Goal: Book appointment/travel/reservation

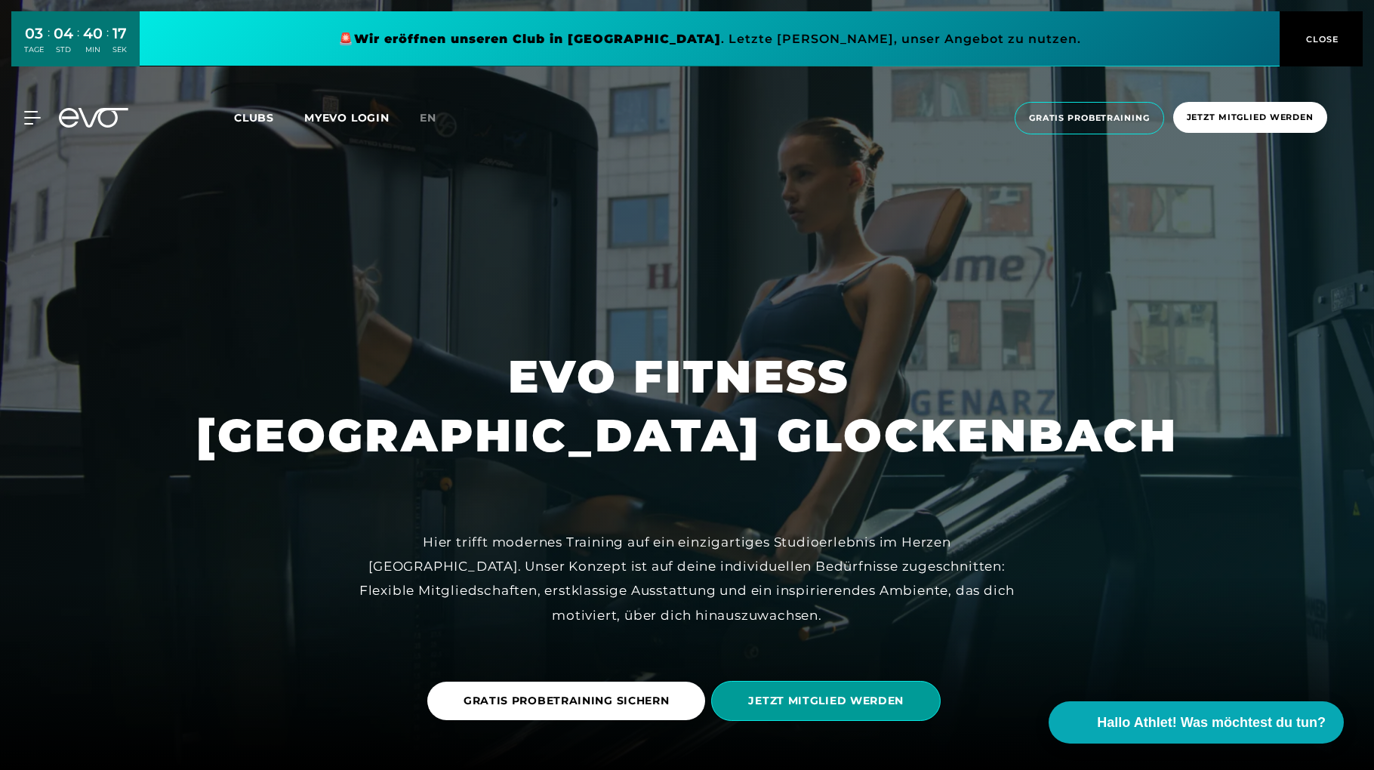
click at [875, 707] on span "JETZT MITGLIED WERDEN" at bounding box center [826, 701] width 156 height 16
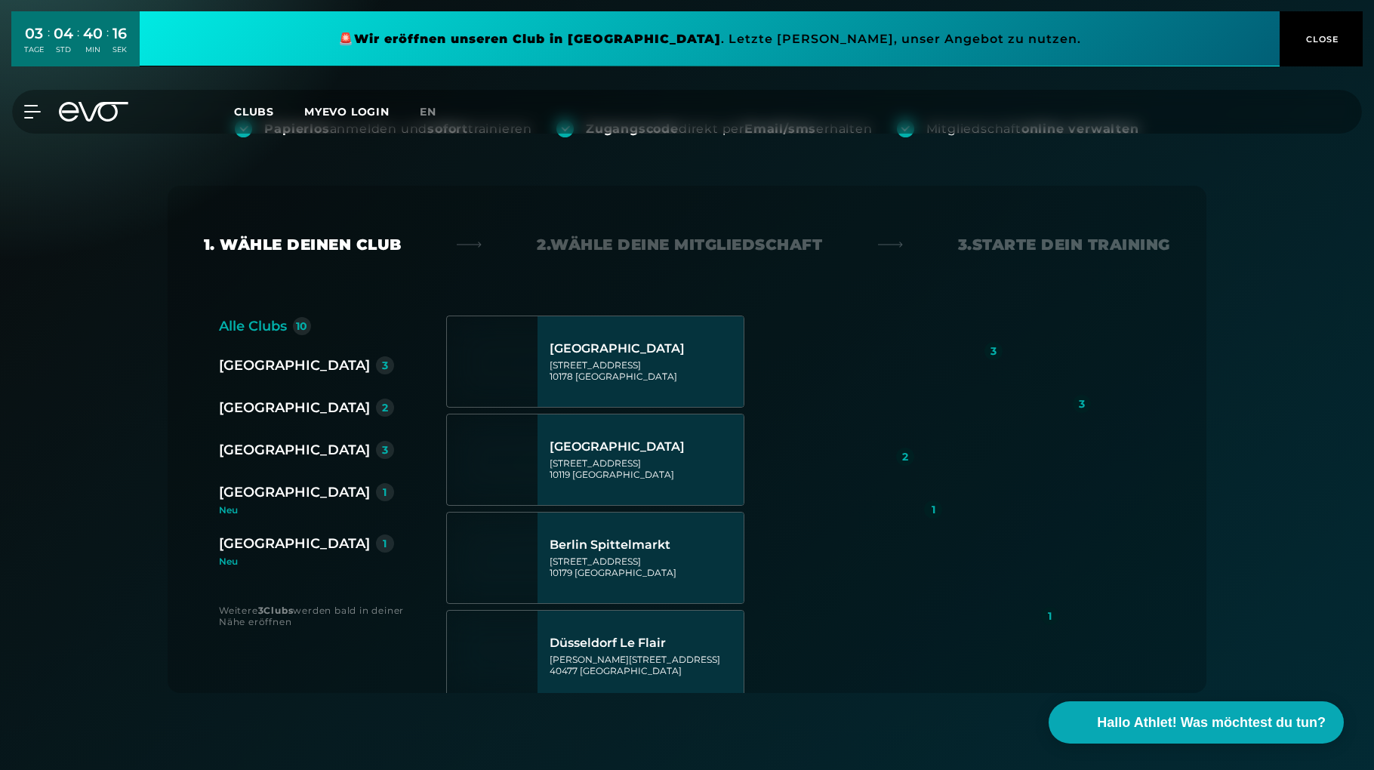
scroll to position [151, 0]
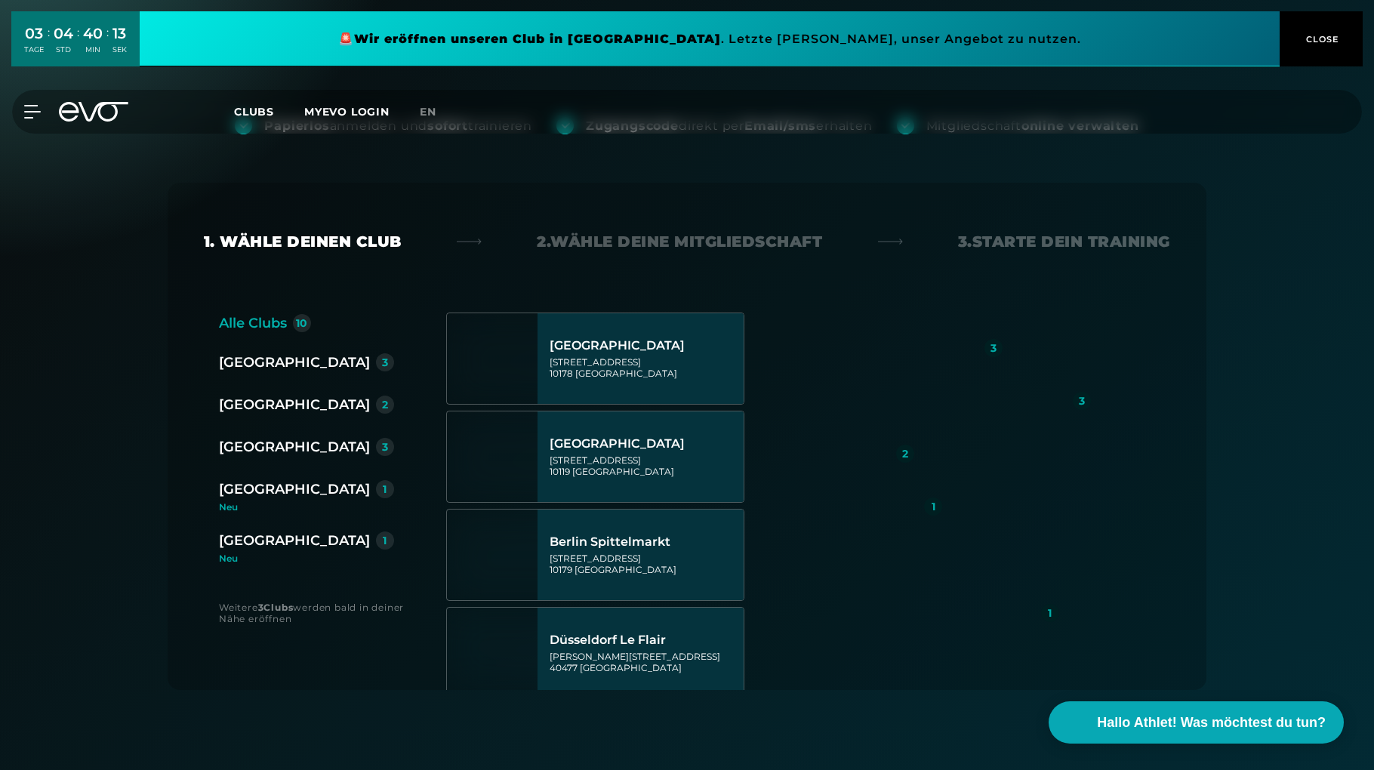
click at [251, 495] on div "[GEOGRAPHIC_DATA]" at bounding box center [294, 489] width 151 height 21
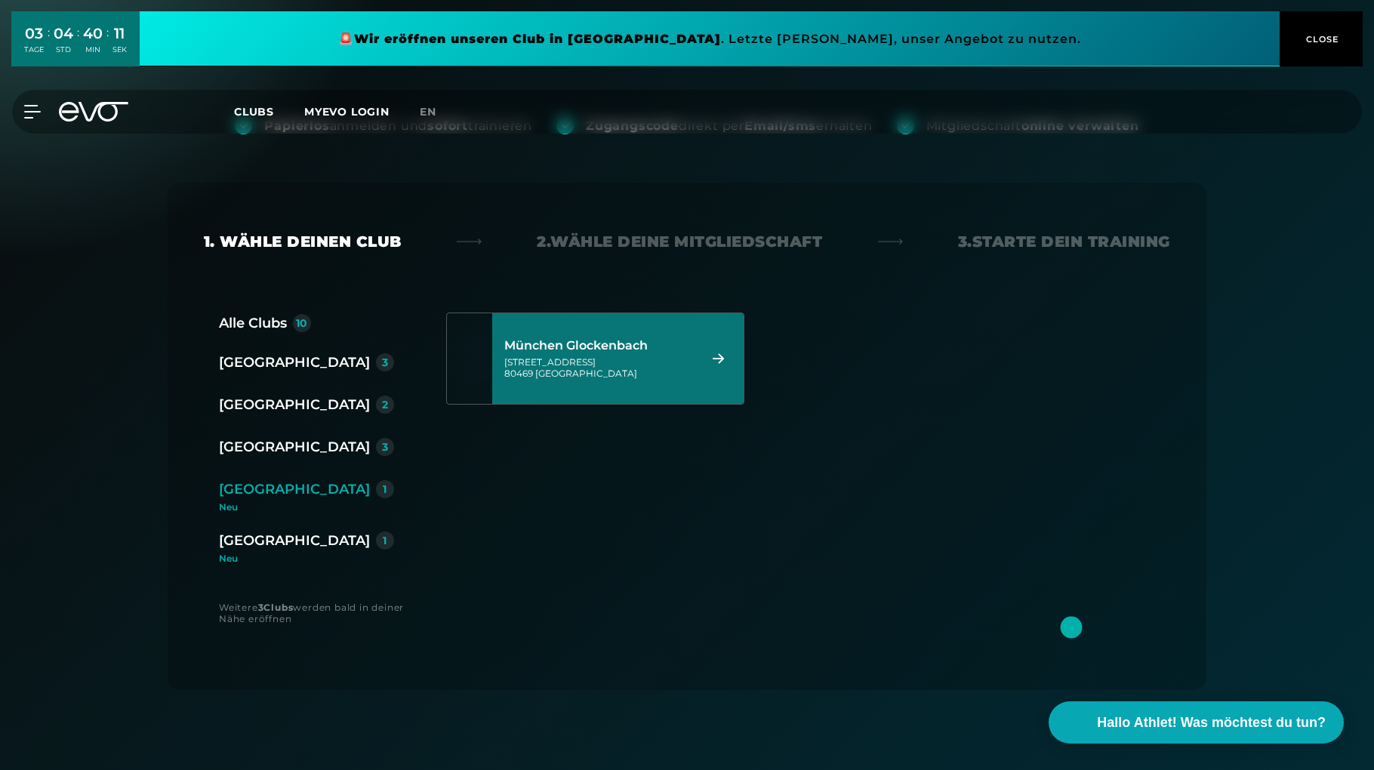
click at [586, 335] on div "München Glockenbach [STREET_ADDRESS]" at bounding box center [599, 358] width 190 height 66
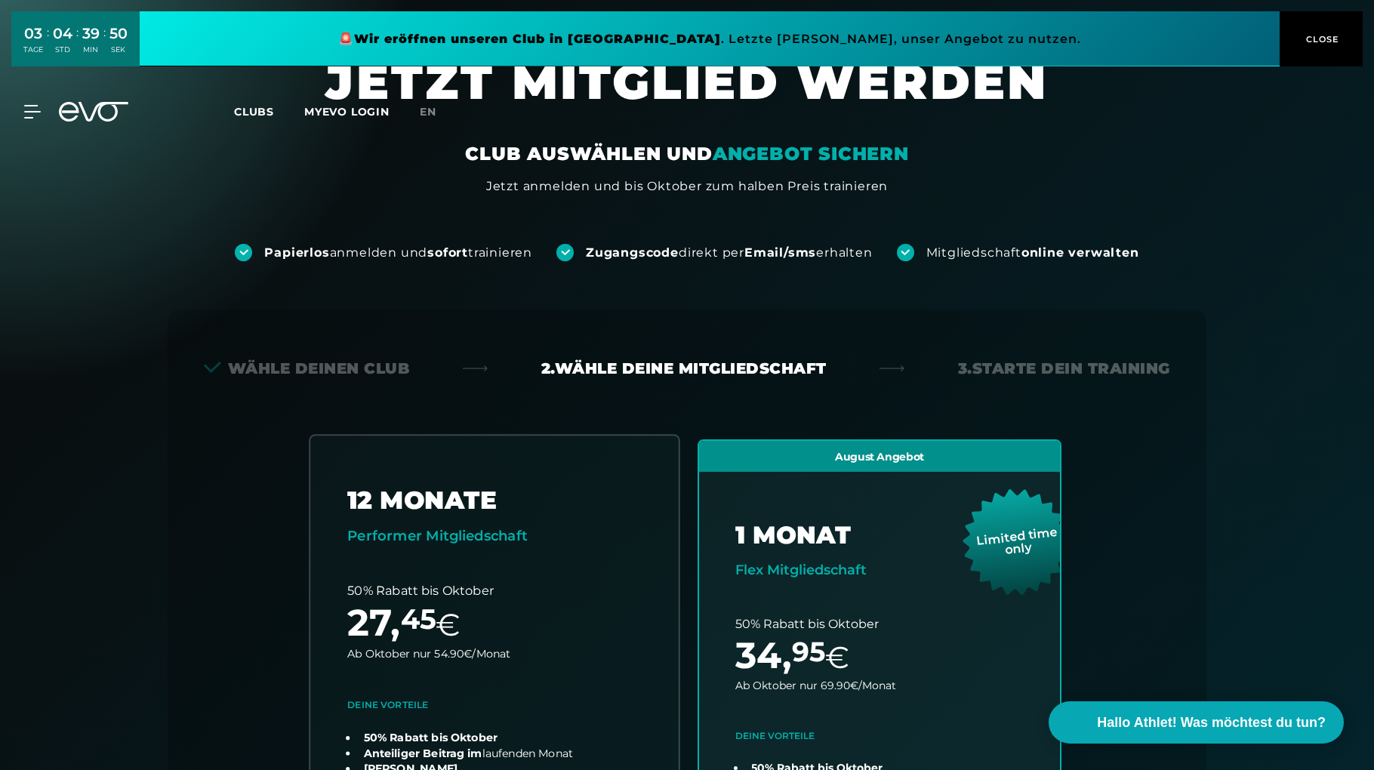
scroll to position [0, 0]
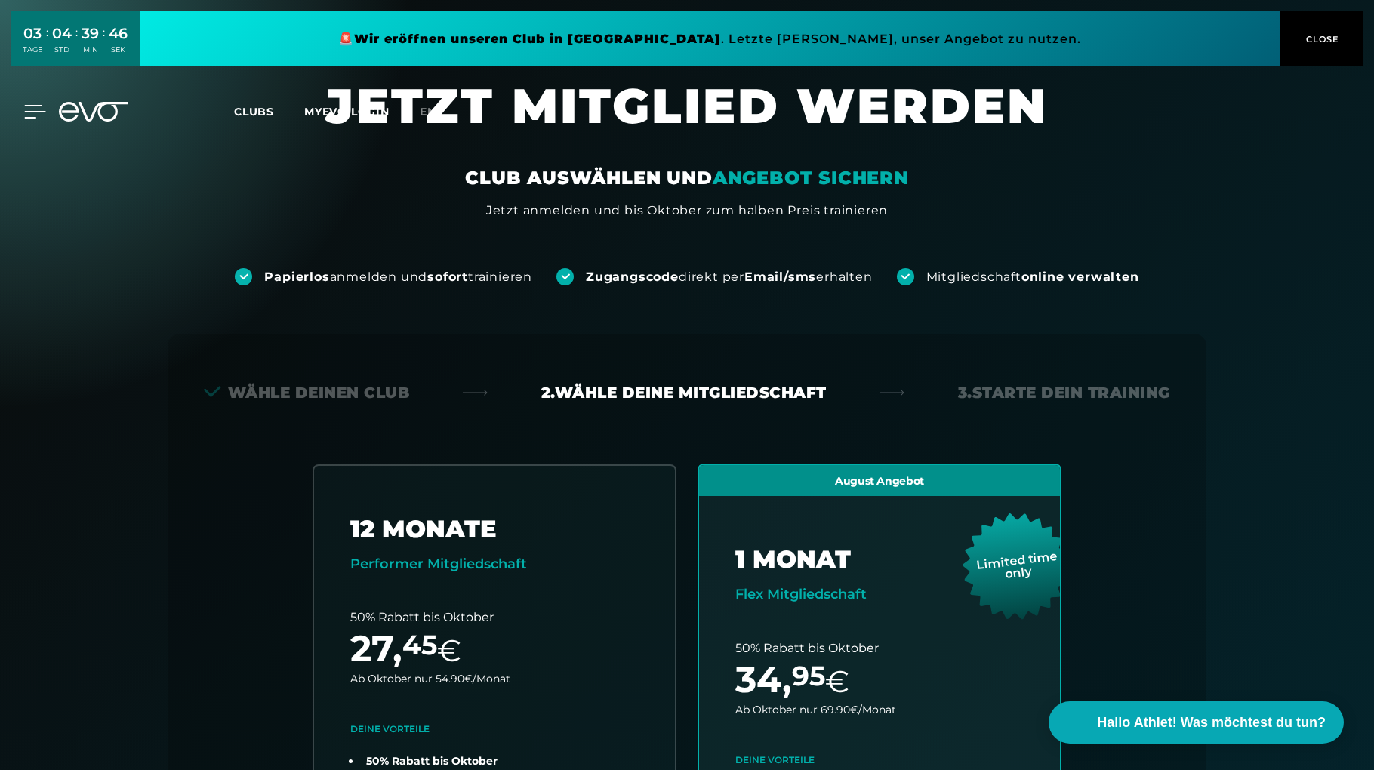
click at [28, 108] on icon at bounding box center [35, 112] width 22 height 14
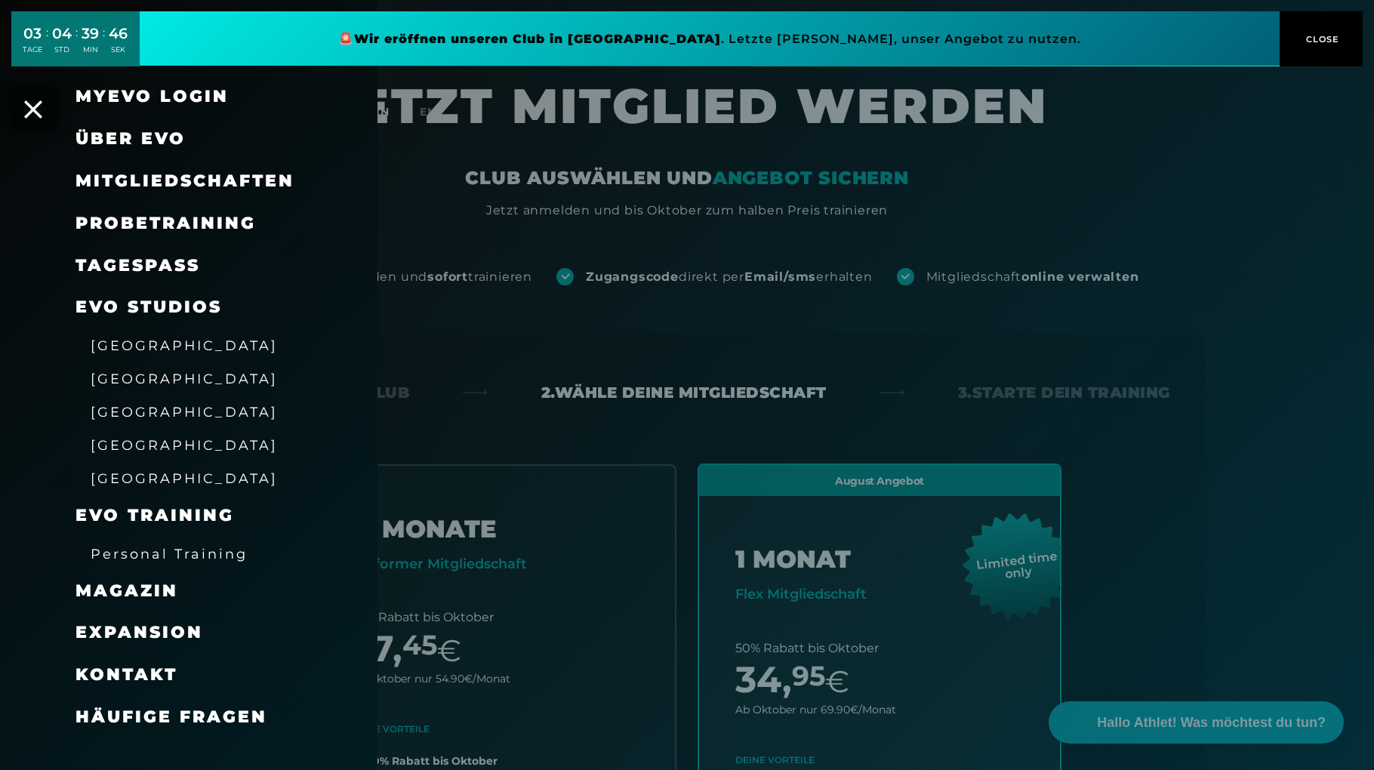
click at [1309, 40] on span "CLOSE" at bounding box center [1321, 39] width 37 height 14
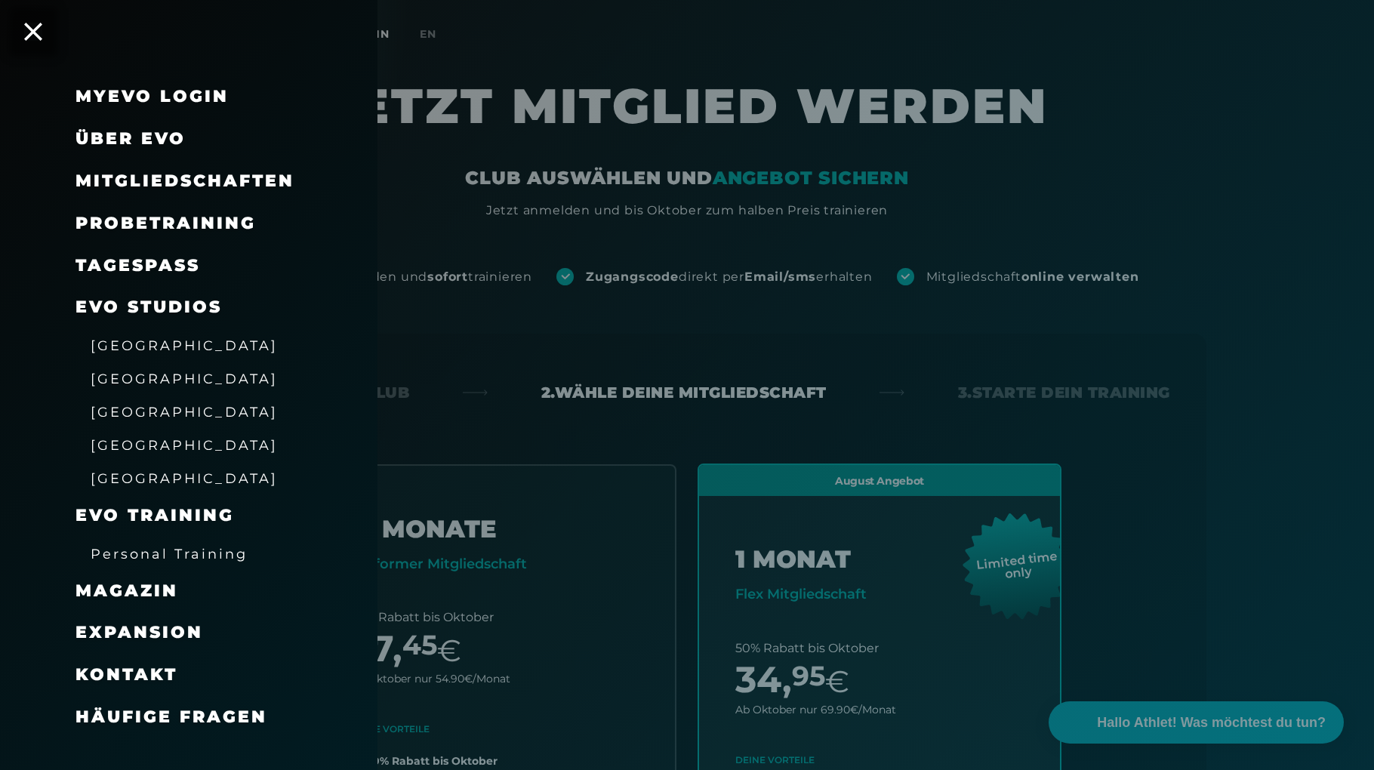
click at [143, 223] on span "Probetraining" at bounding box center [166, 223] width 180 height 20
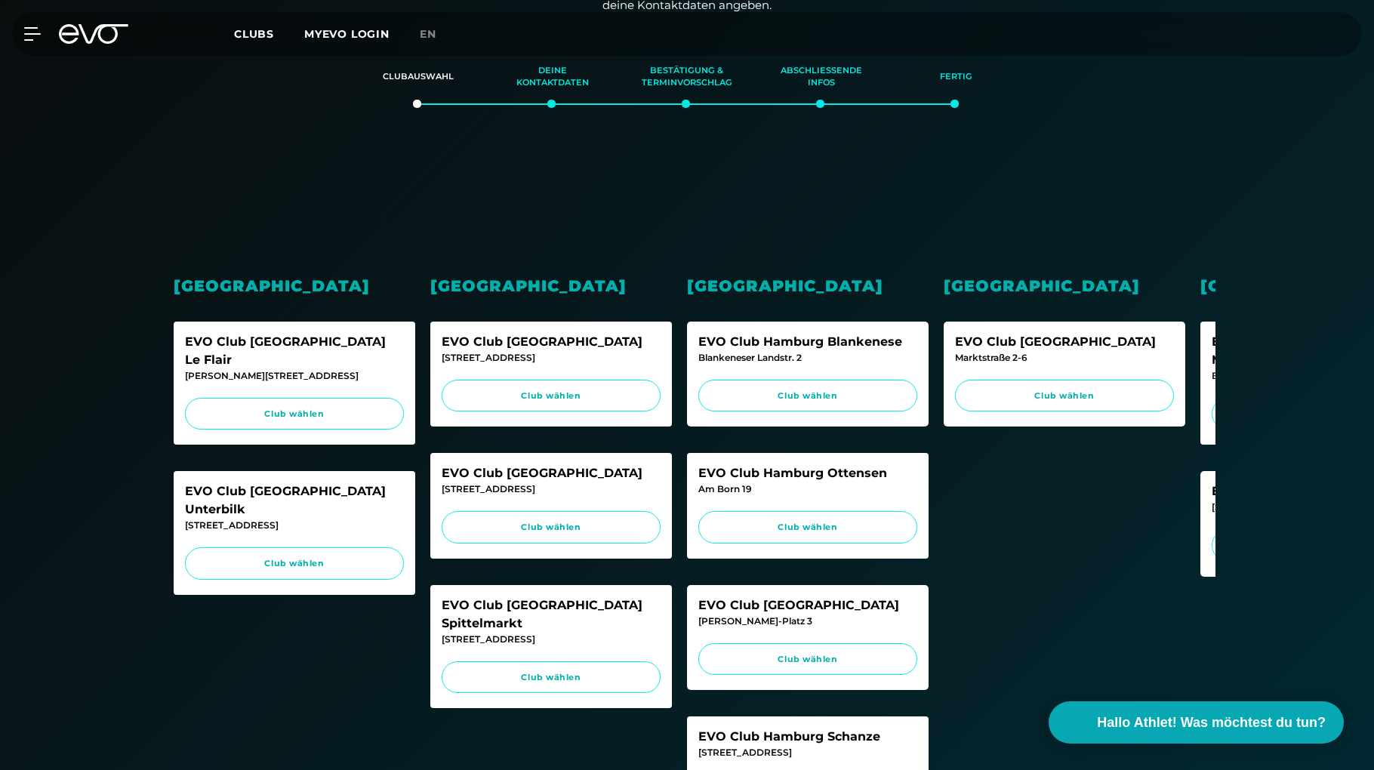
scroll to position [302, 0]
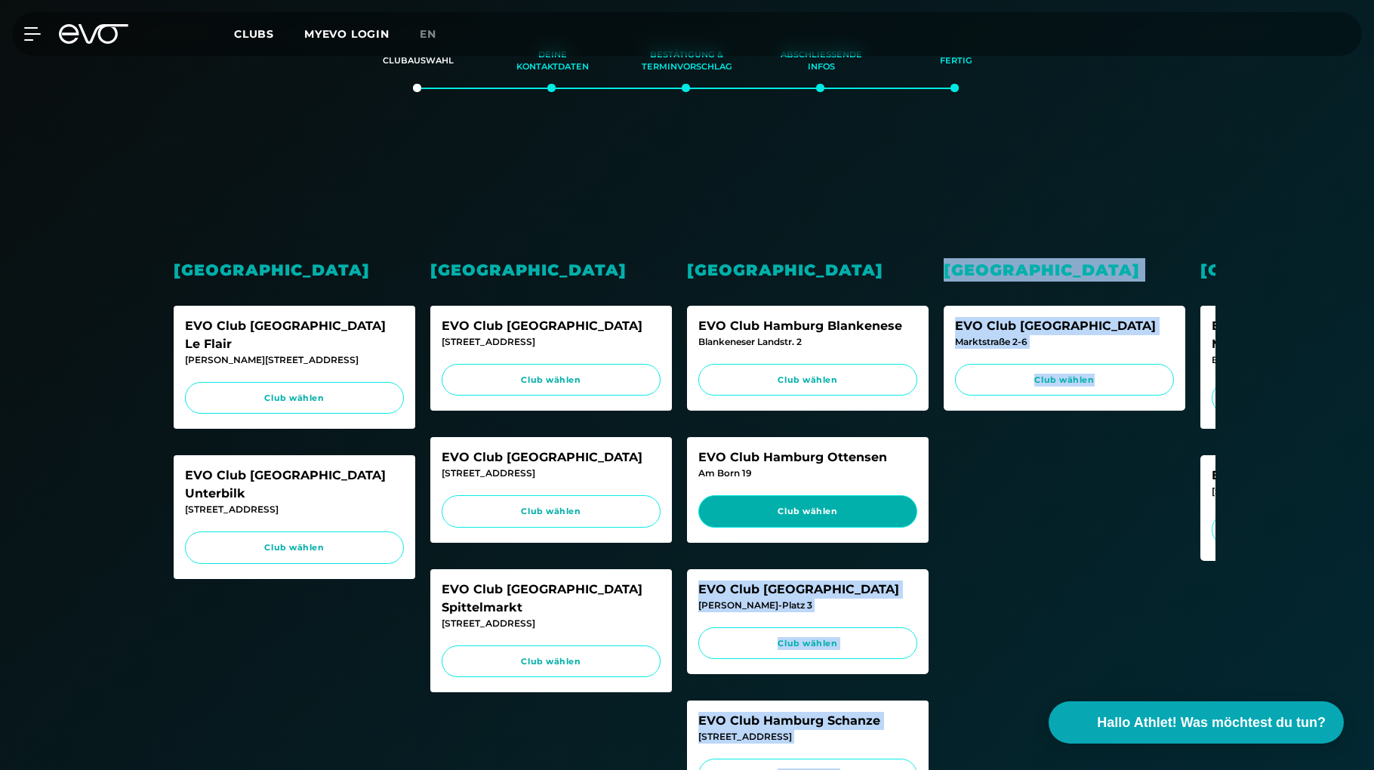
drag, startPoint x: 1026, startPoint y: 504, endPoint x: 873, endPoint y: 500, distance: 153.3
click at [873, 500] on div "Düsseldorf EVO Club [GEOGRAPHIC_DATA] Le Flair [PERSON_NAME]-Straße 2 Club wähl…" at bounding box center [687, 491] width 1057 height 714
click at [1073, 556] on div "[GEOGRAPHIC_DATA] [STREET_ADDRESS] Club wählen" at bounding box center [1065, 491] width 242 height 684
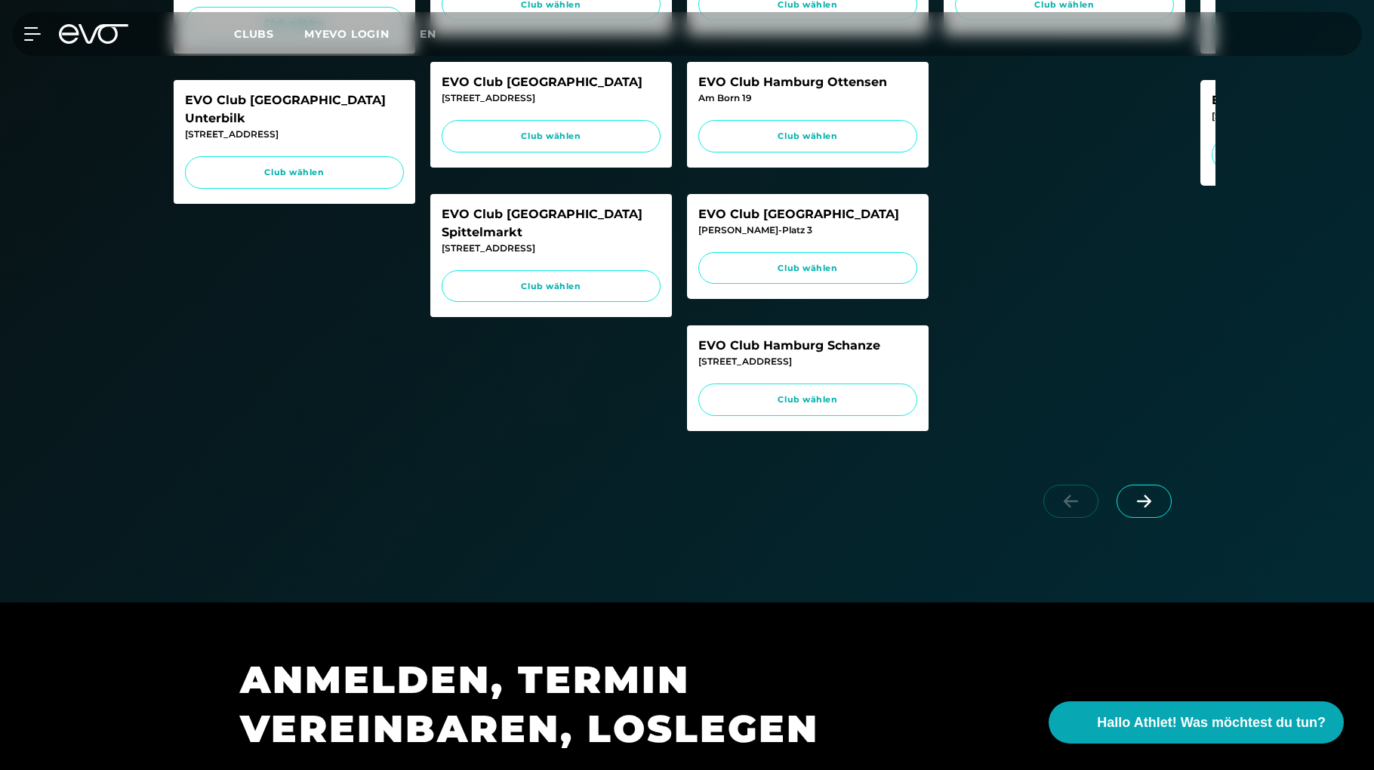
scroll to position [906, 0]
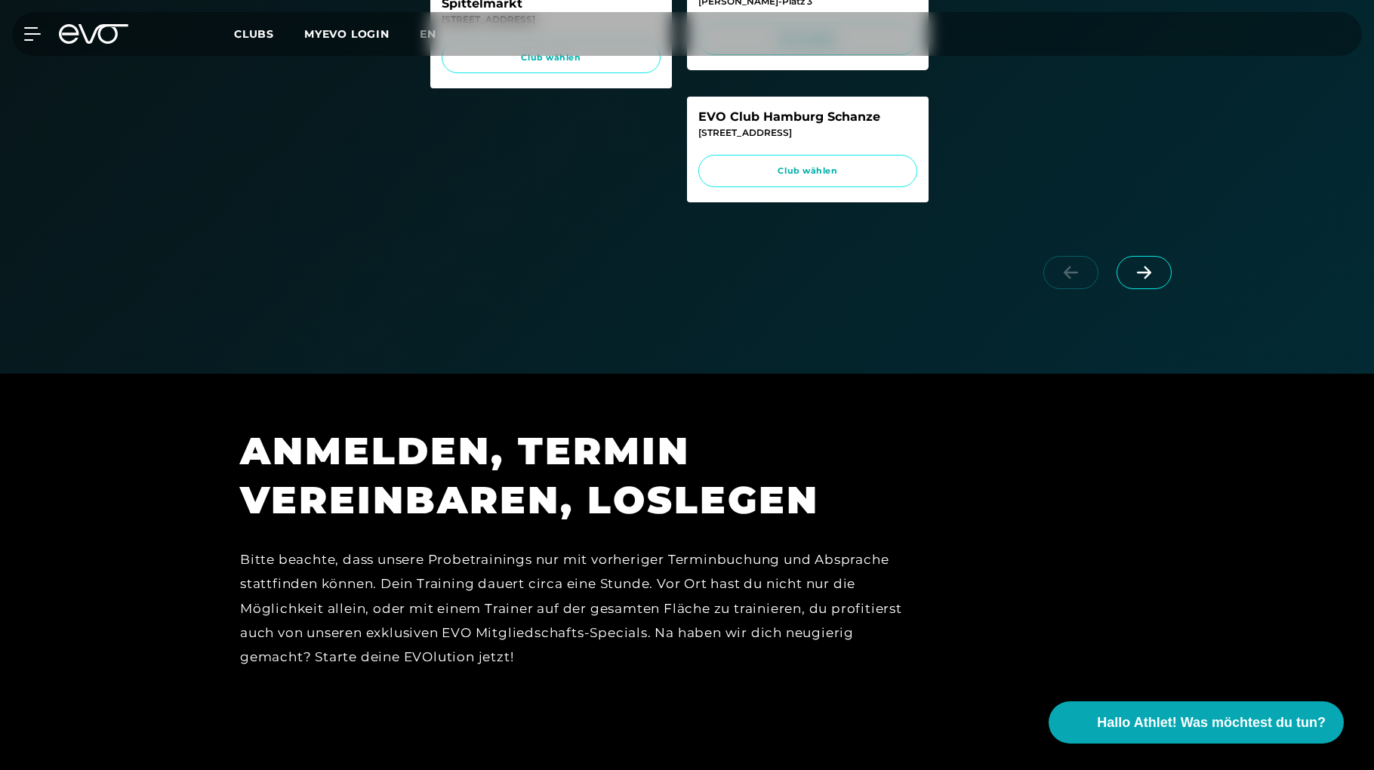
drag, startPoint x: 661, startPoint y: 263, endPoint x: 828, endPoint y: 267, distance: 166.2
click at [828, 267] on div at bounding box center [687, 286] width 1057 height 85
drag, startPoint x: 759, startPoint y: 260, endPoint x: 1025, endPoint y: 261, distance: 266.5
drag, startPoint x: 1025, startPoint y: 261, endPoint x: 1130, endPoint y: 289, distance: 107.9
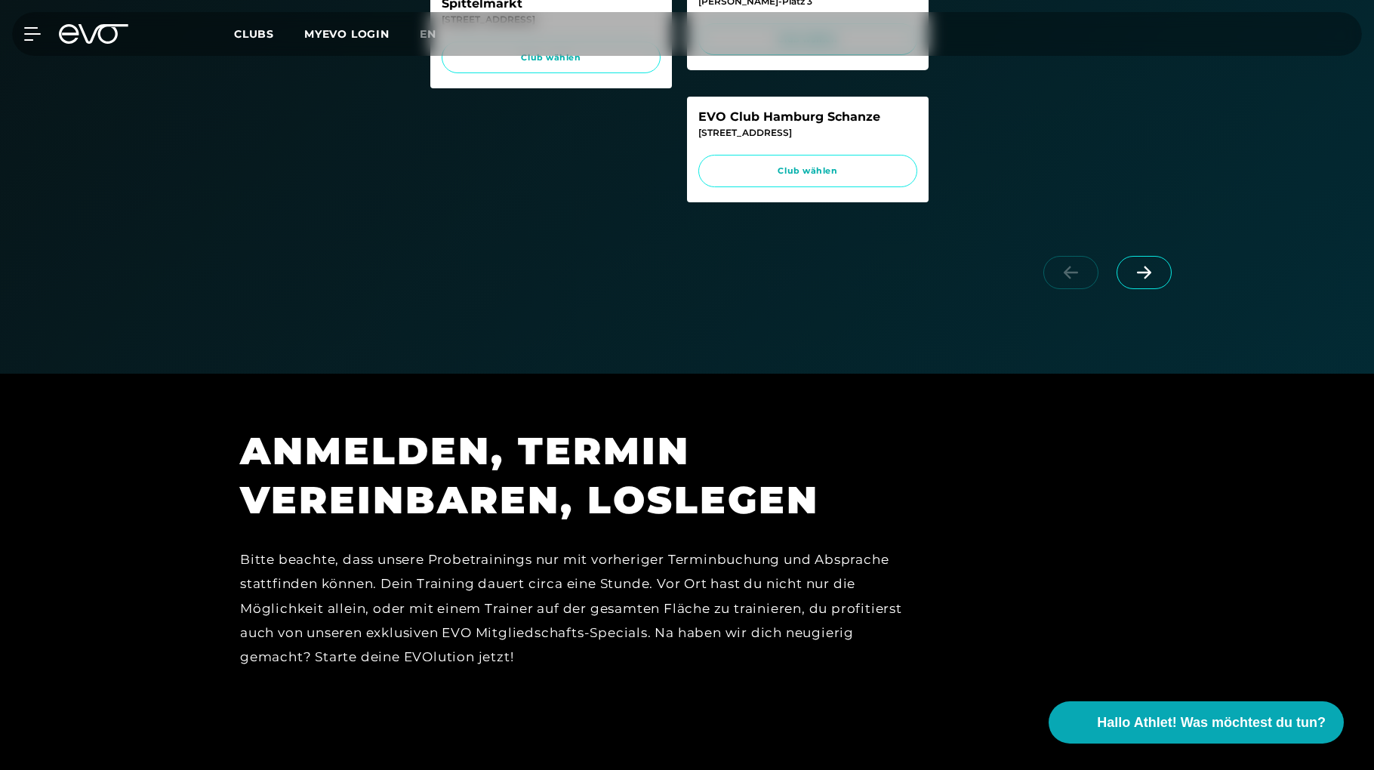
click at [1139, 279] on icon at bounding box center [1144, 273] width 26 height 14
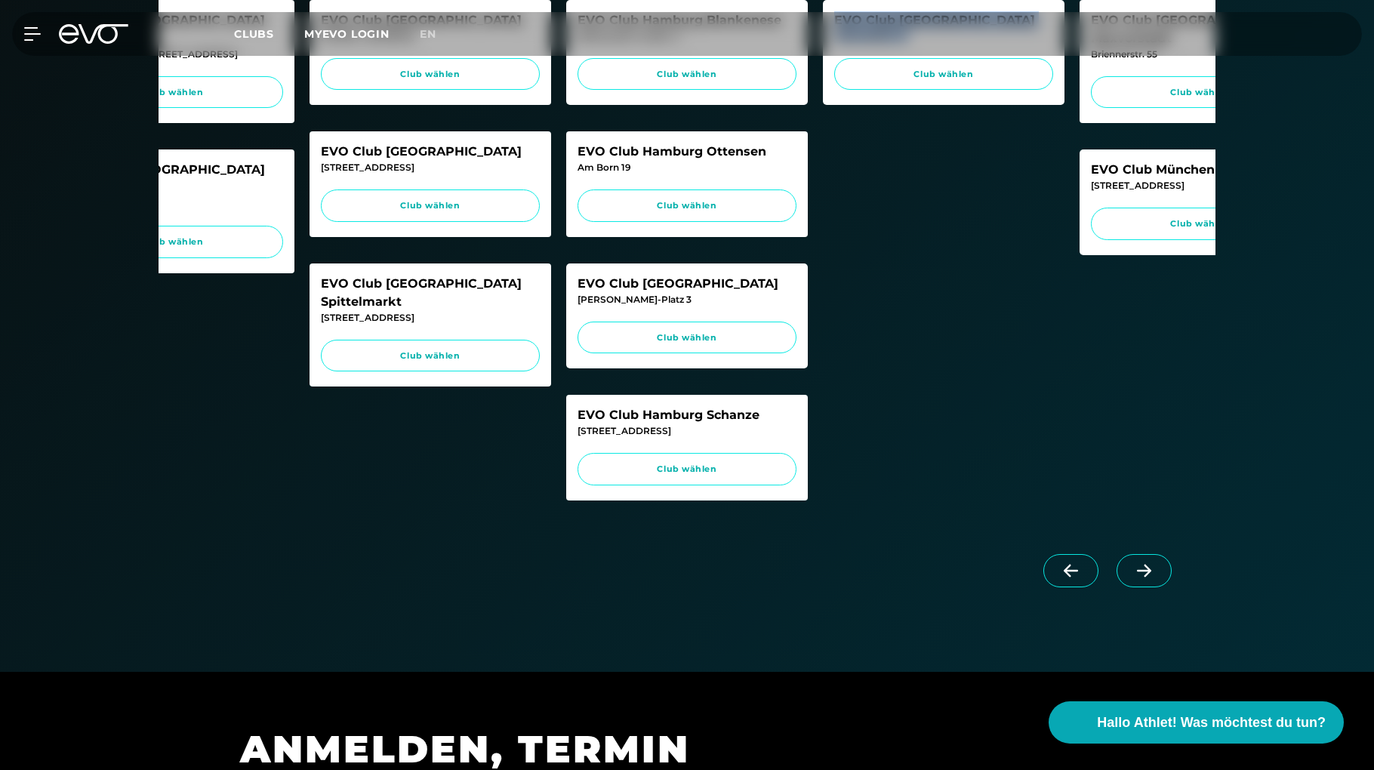
scroll to position [680, 0]
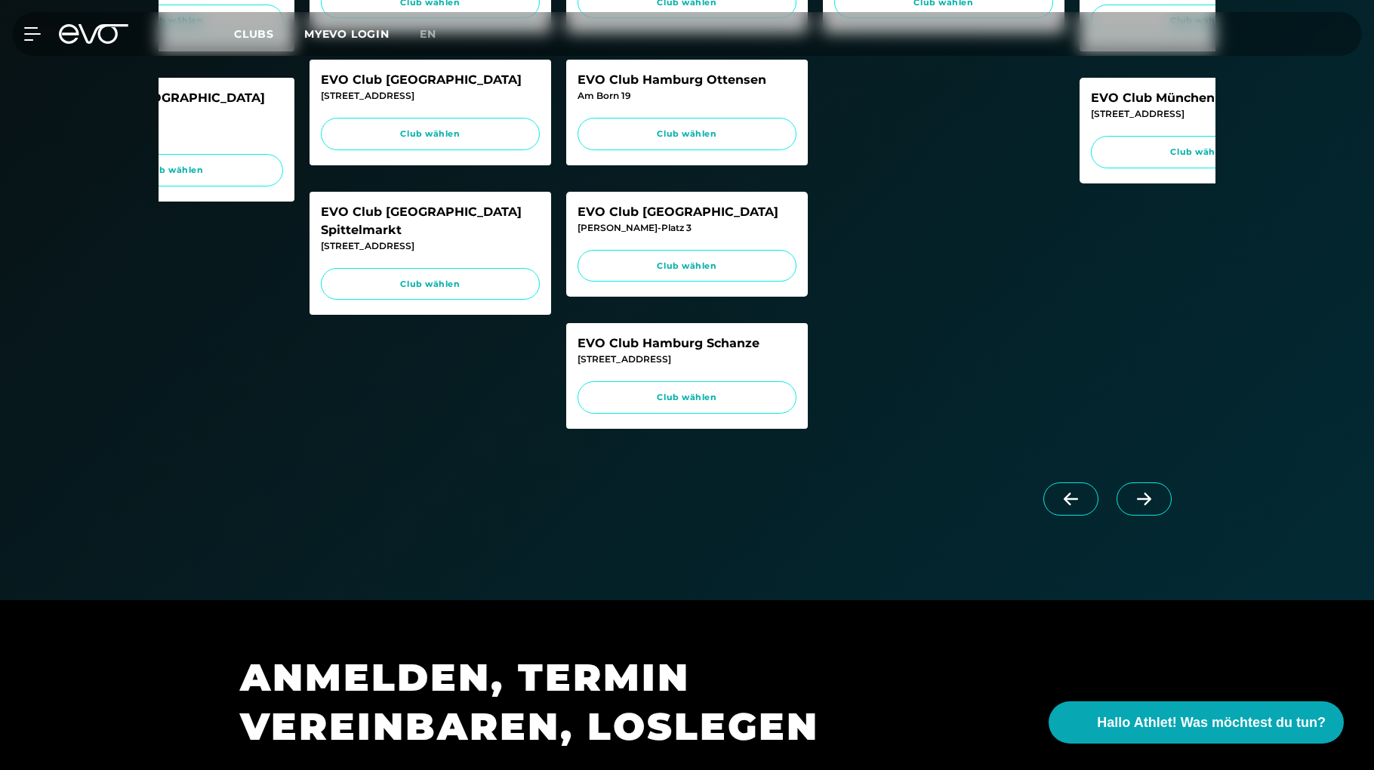
click at [1124, 513] on span at bounding box center [1144, 498] width 55 height 33
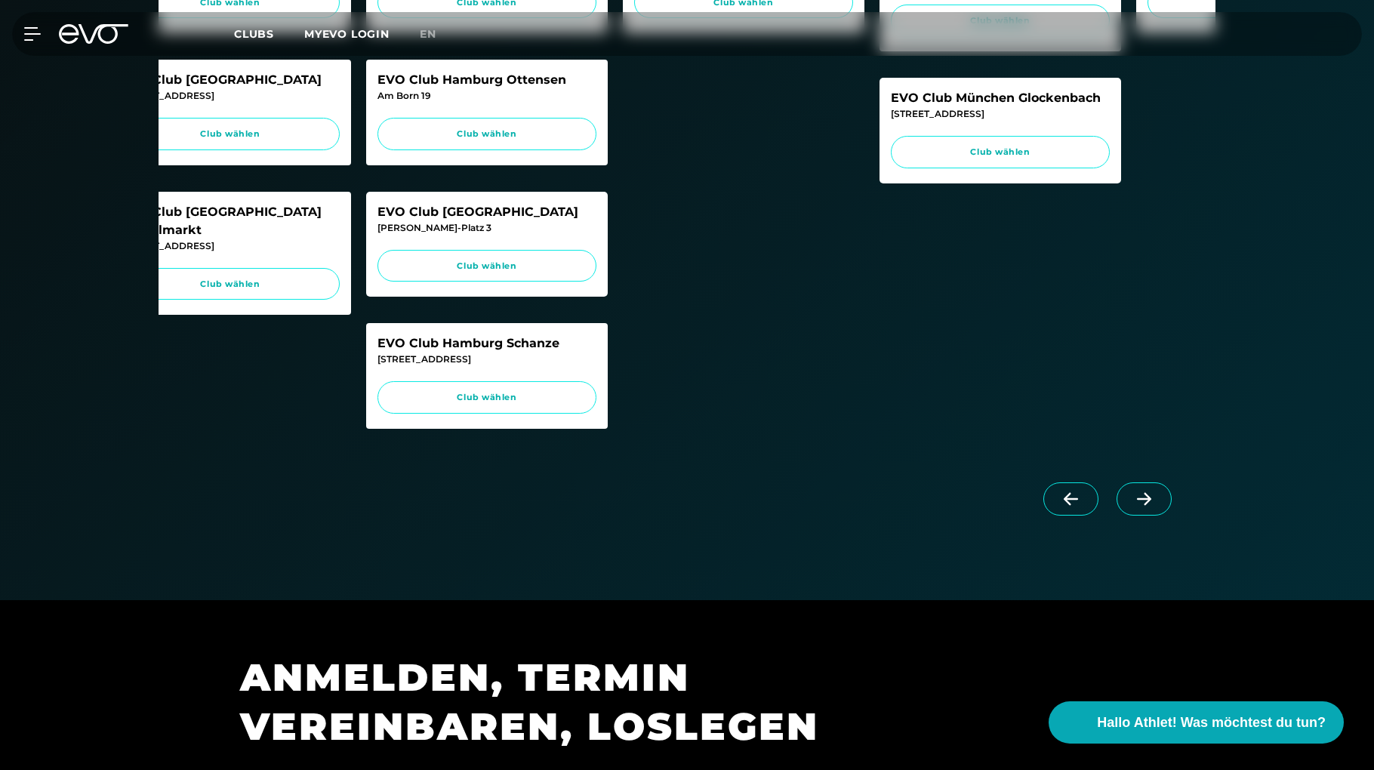
click at [1124, 513] on span at bounding box center [1144, 498] width 55 height 33
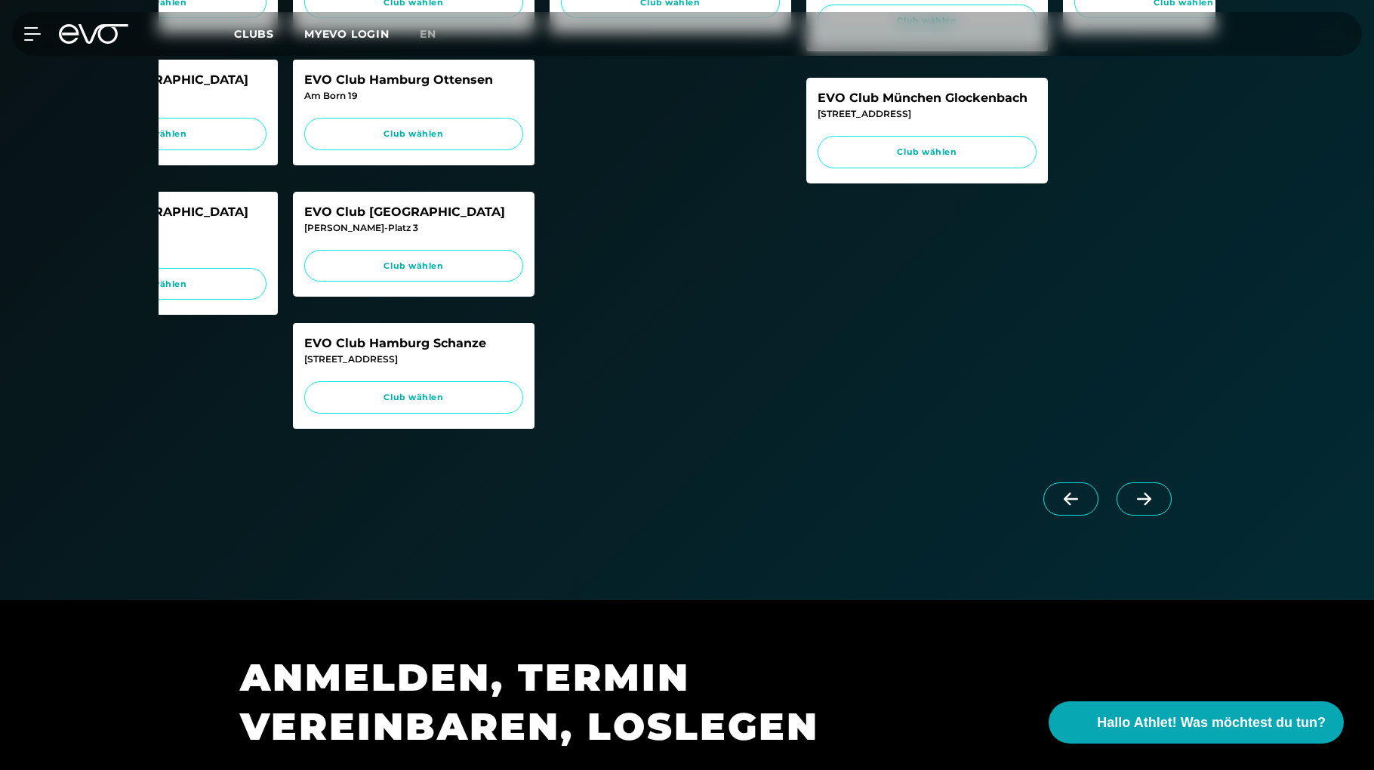
click at [1124, 513] on span at bounding box center [1144, 498] width 55 height 33
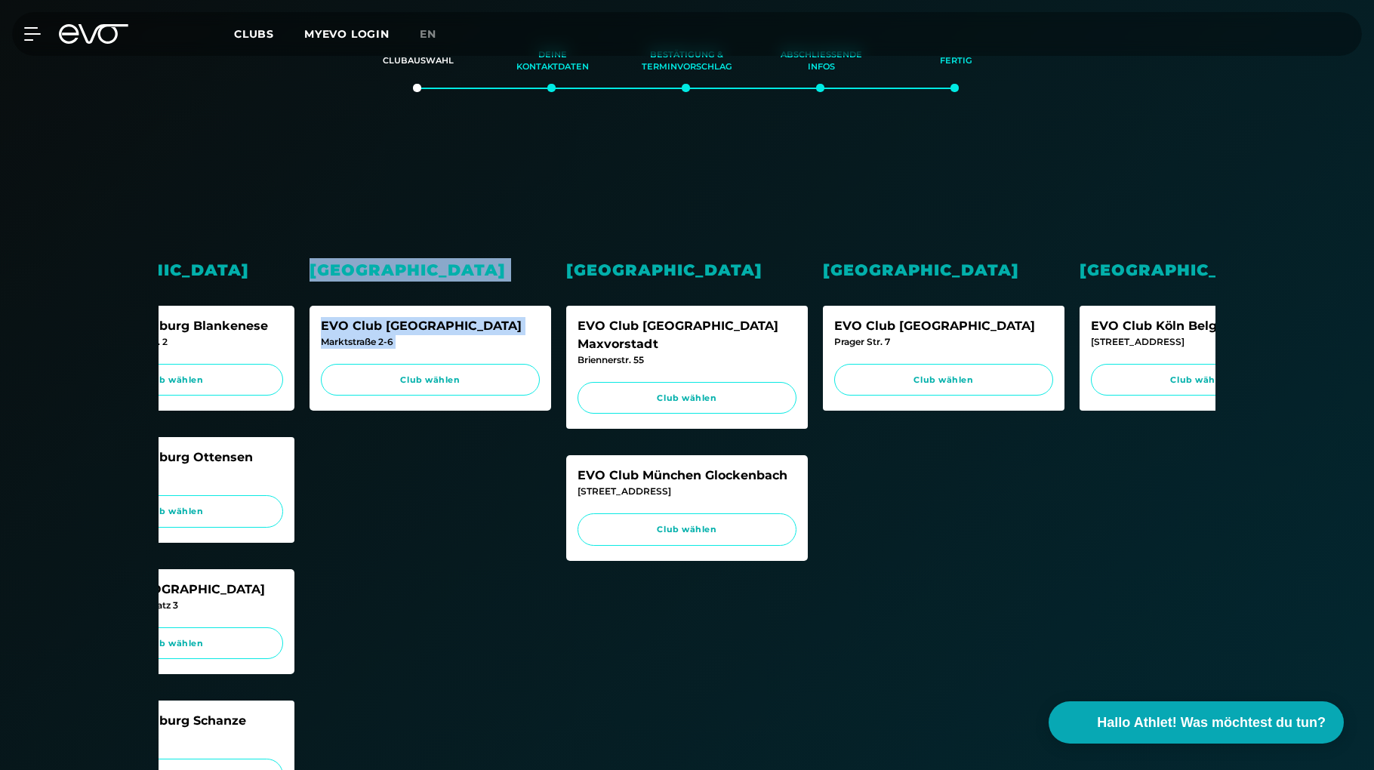
scroll to position [302, 0]
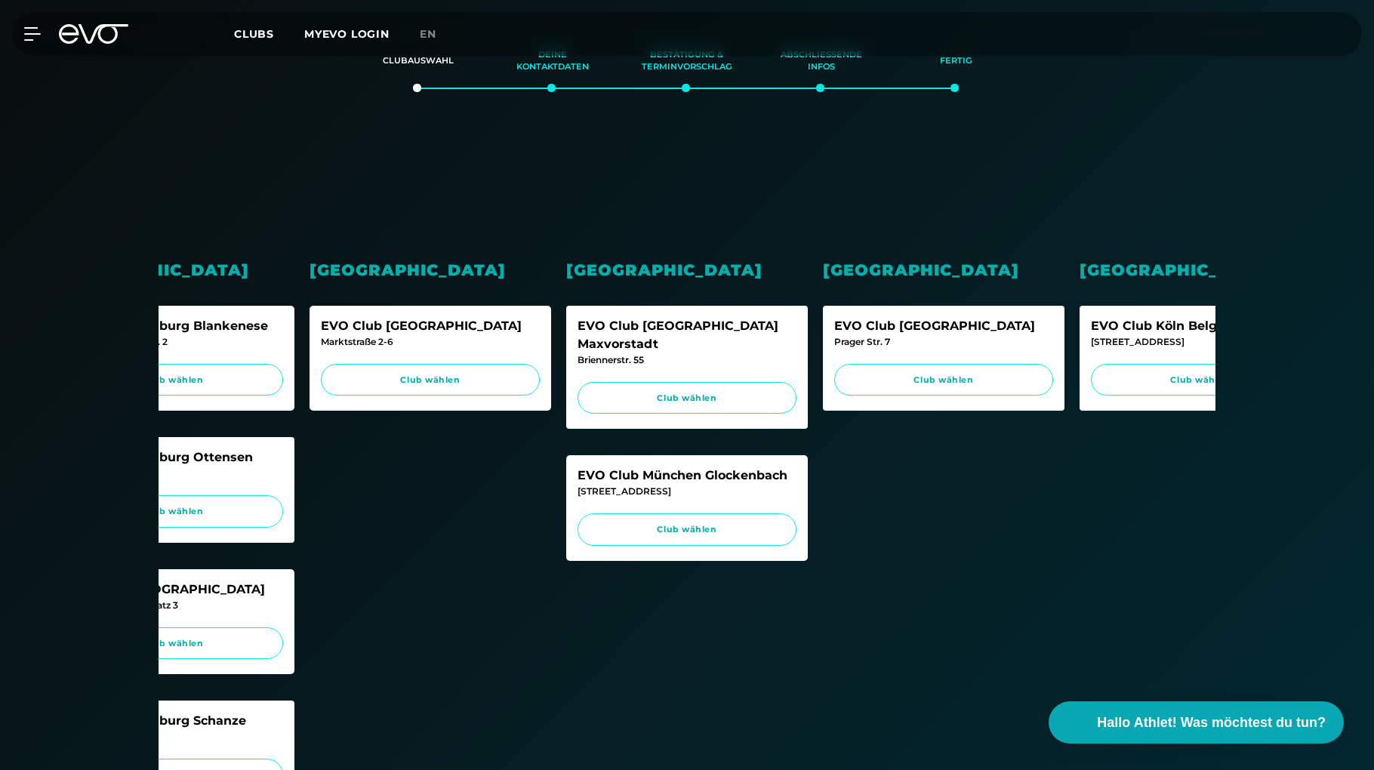
click at [739, 580] on div "München EVO Club [GEOGRAPHIC_DATA] Maxvorstadt [GEOGRAPHIC_DATA]. 55 Club wähle…" at bounding box center [687, 491] width 242 height 684
click at [689, 518] on span "Club wählen" at bounding box center [687, 529] width 219 height 32
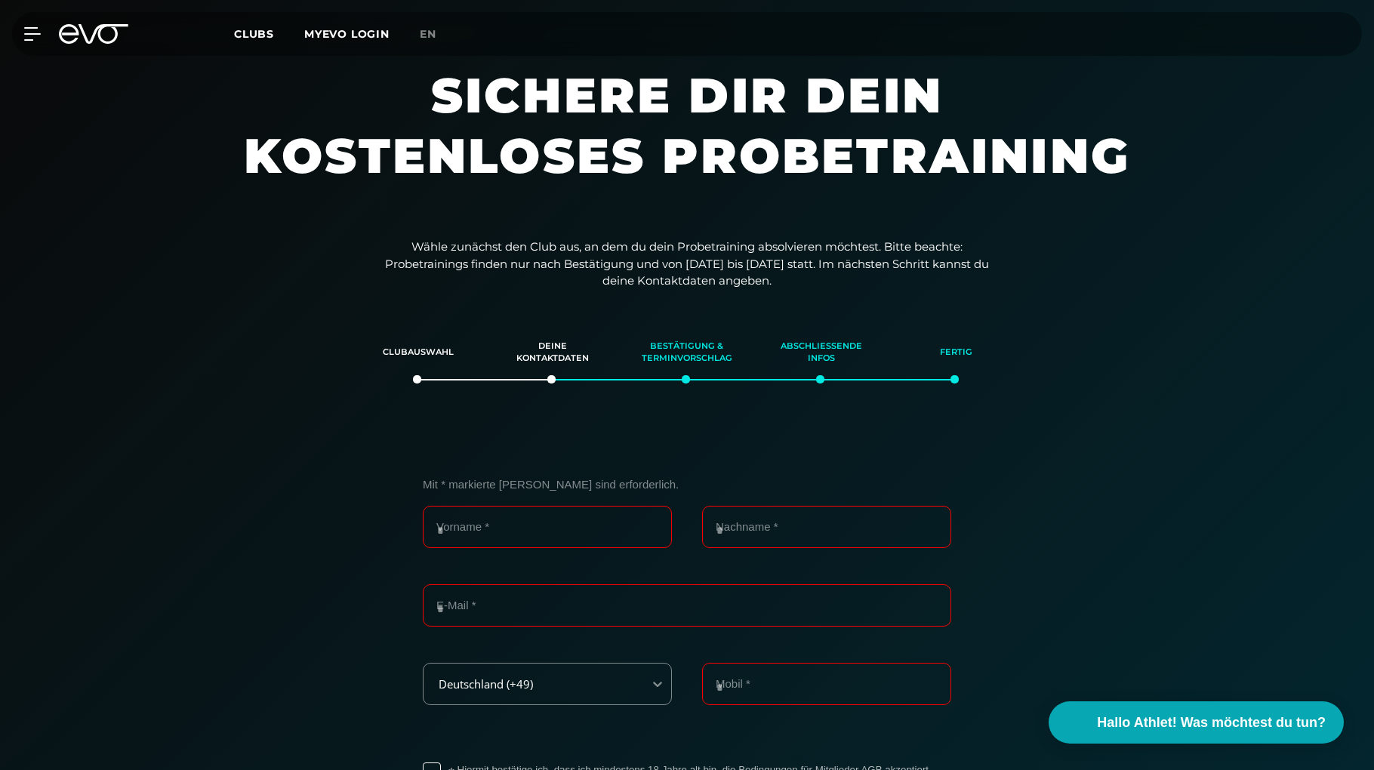
scroll to position [0, 0]
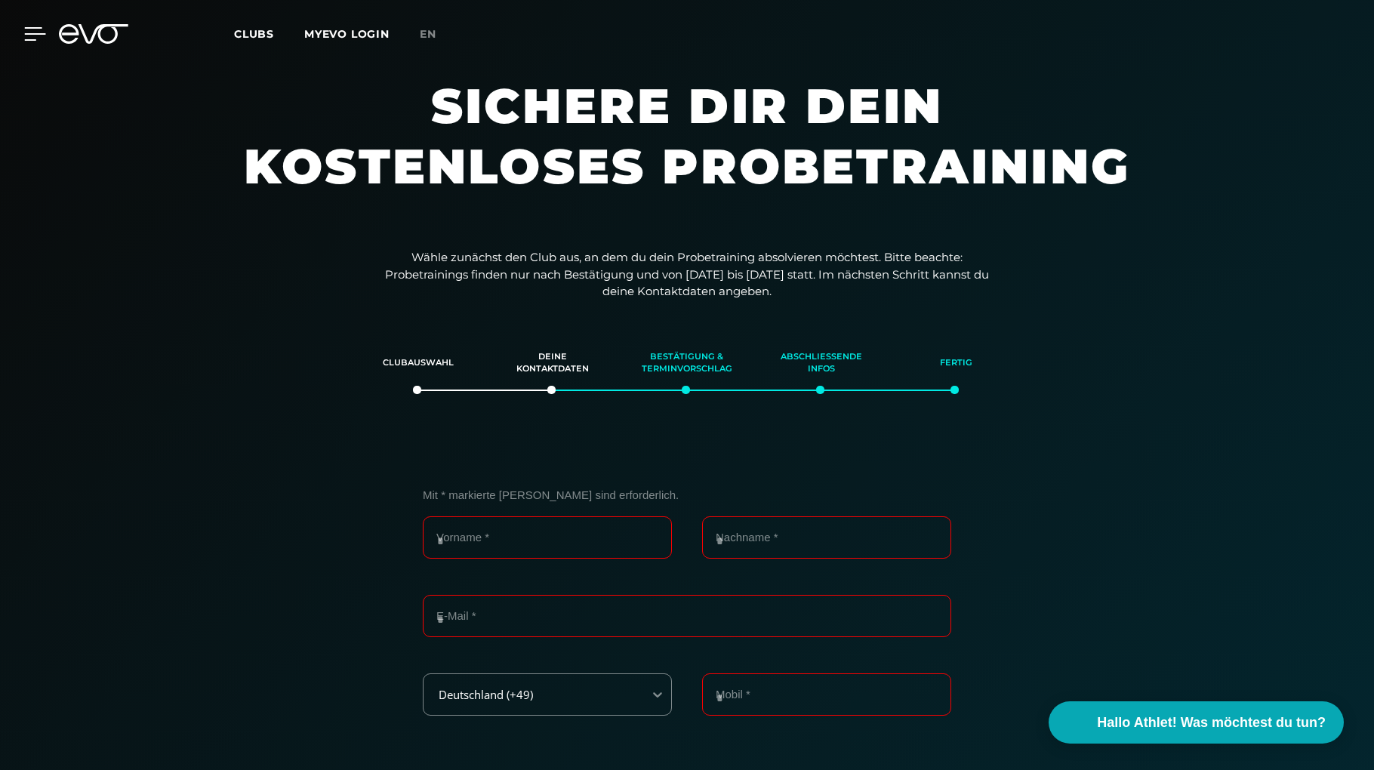
click at [37, 36] on icon at bounding box center [35, 34] width 22 height 14
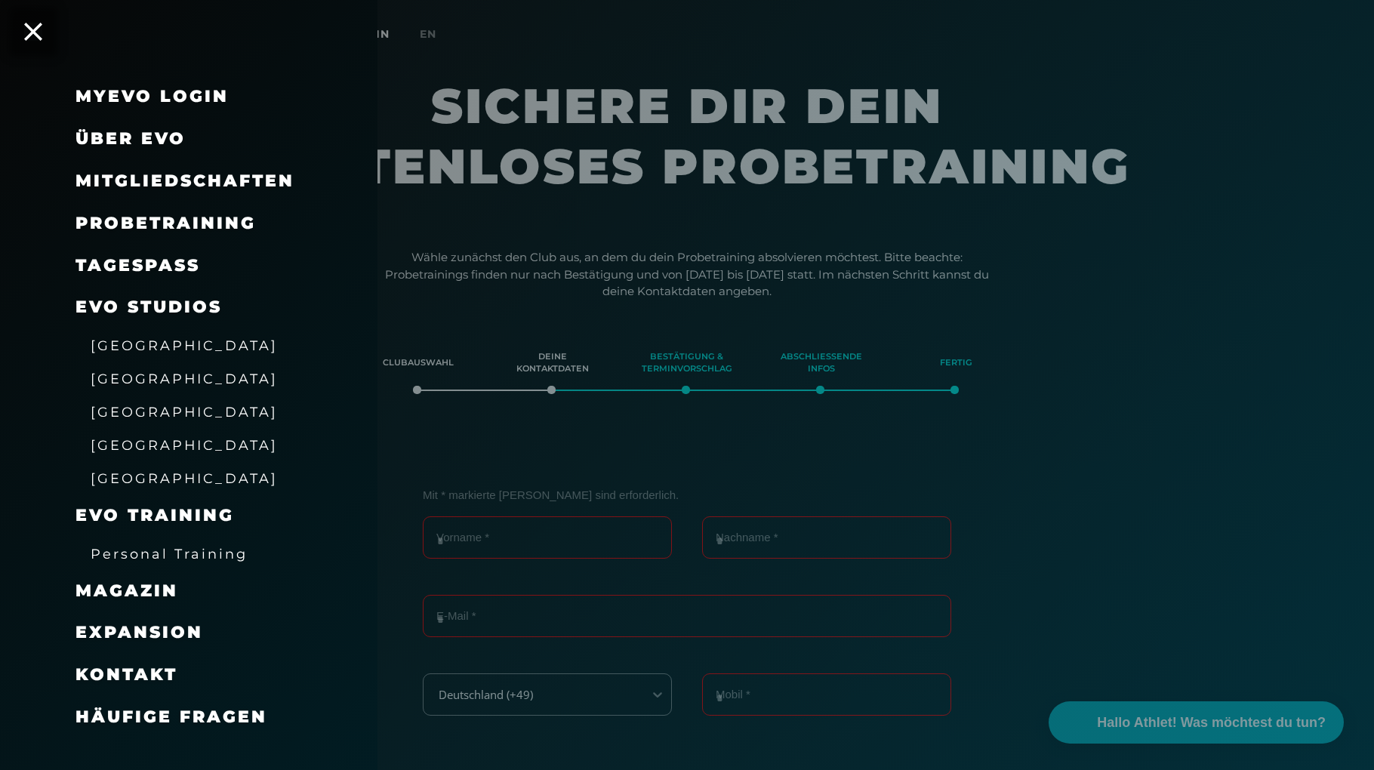
click at [145, 135] on span "Über EVO" at bounding box center [131, 138] width 110 height 20
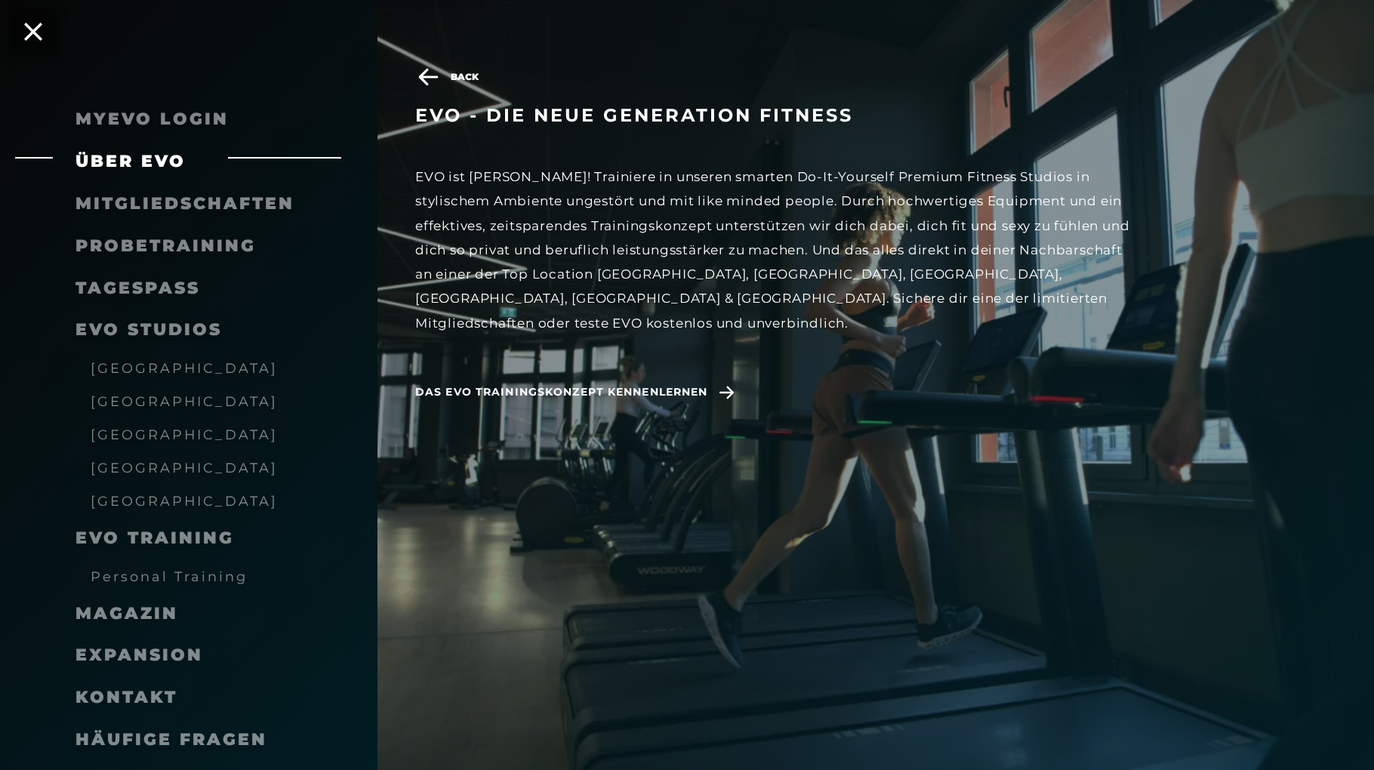
click at [435, 77] on icon at bounding box center [429, 77] width 20 height 17
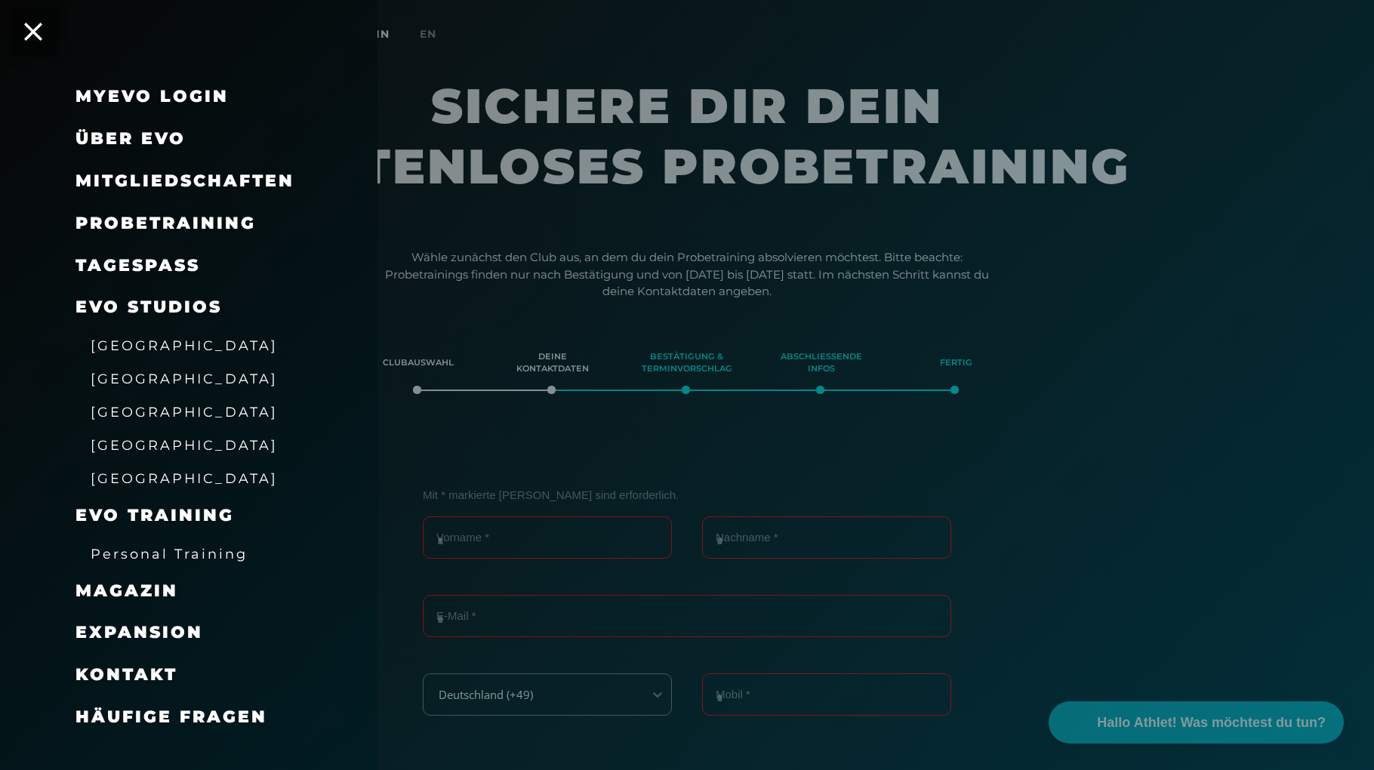
click at [172, 137] on span "Über EVO" at bounding box center [131, 138] width 110 height 20
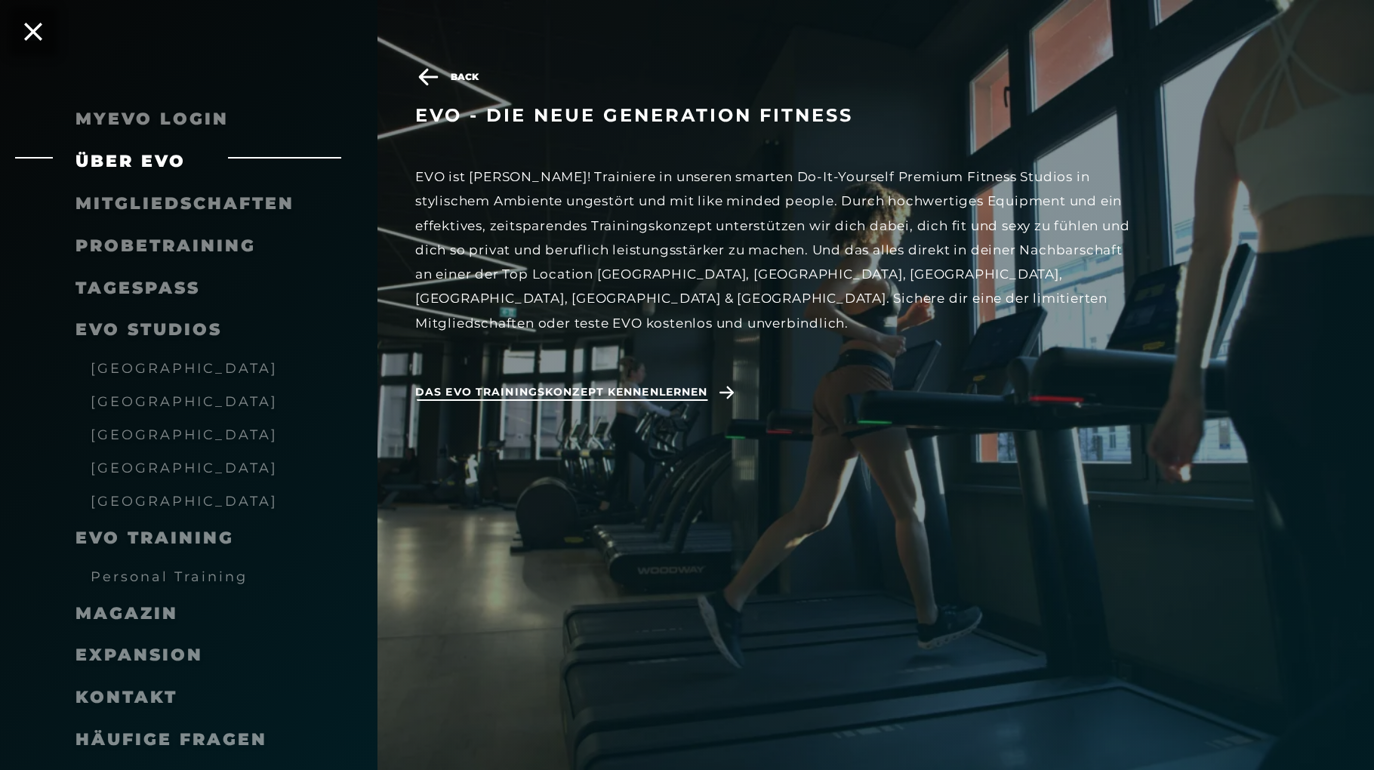
click at [619, 384] on span "Das EVO Trainingskonzept kennenlernen" at bounding box center [561, 392] width 292 height 16
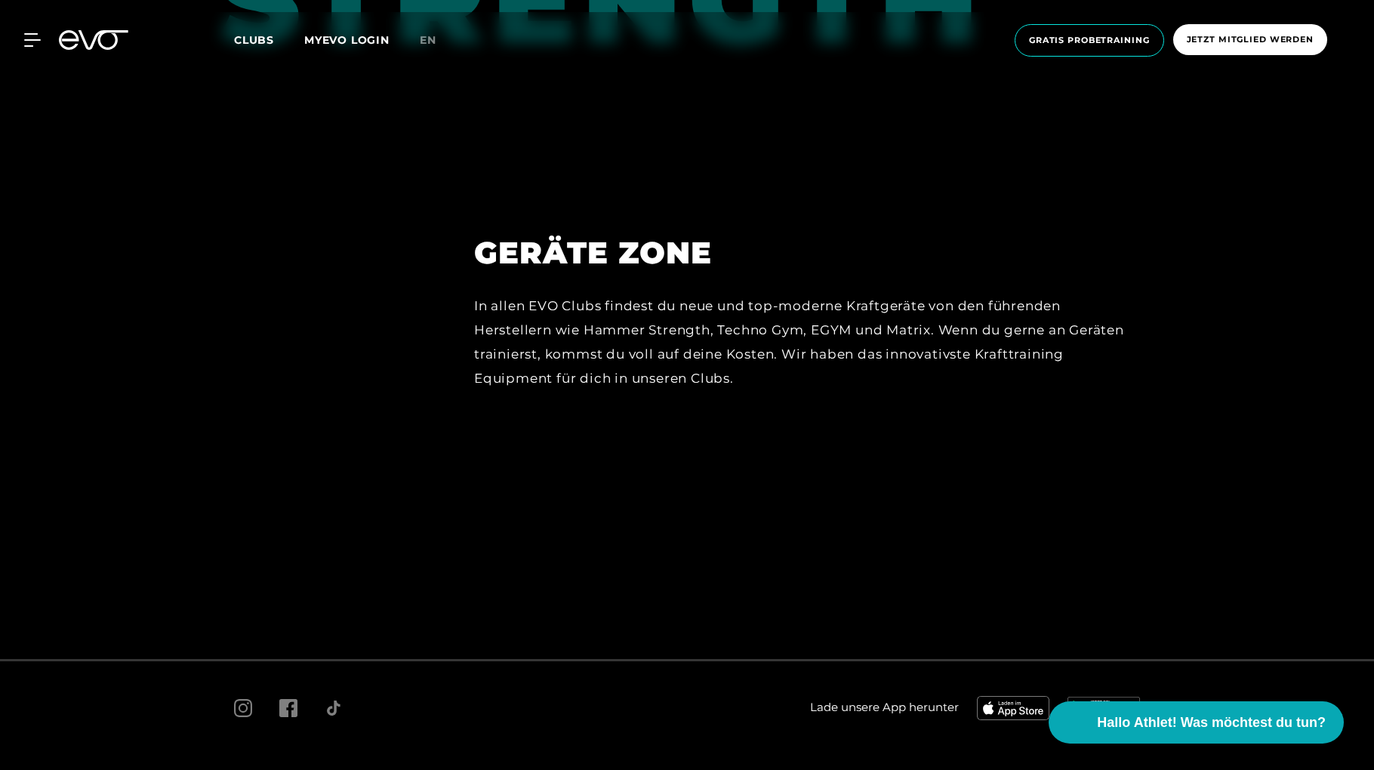
scroll to position [7171, 0]
